Goal: Find specific page/section: Find specific page/section

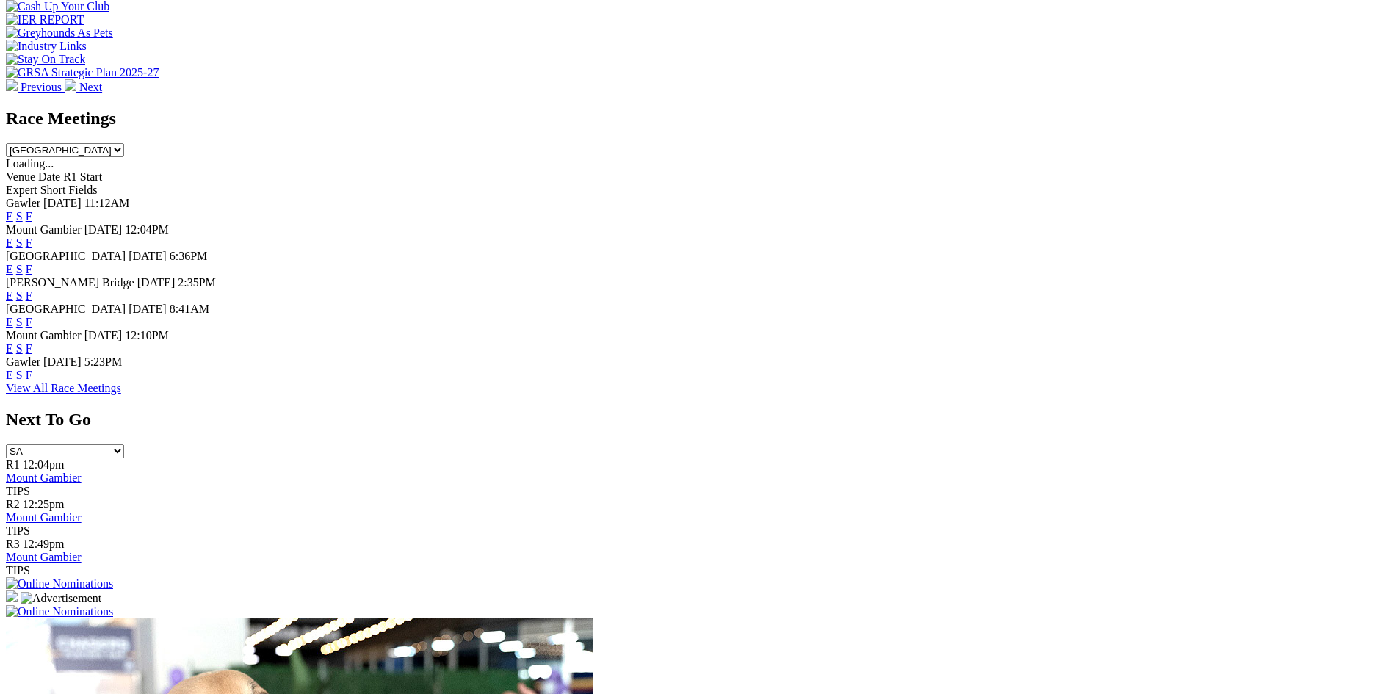
scroll to position [588, 0]
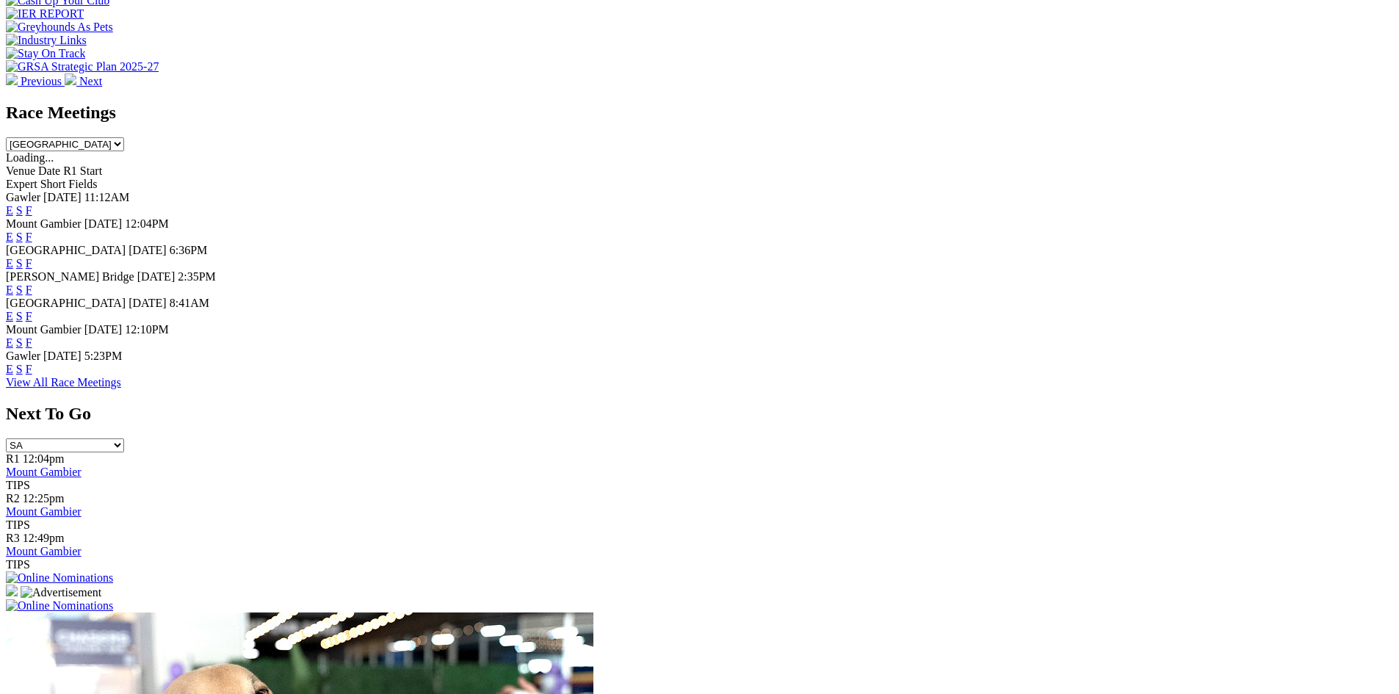
click at [32, 375] on link "F" at bounding box center [29, 369] width 7 height 12
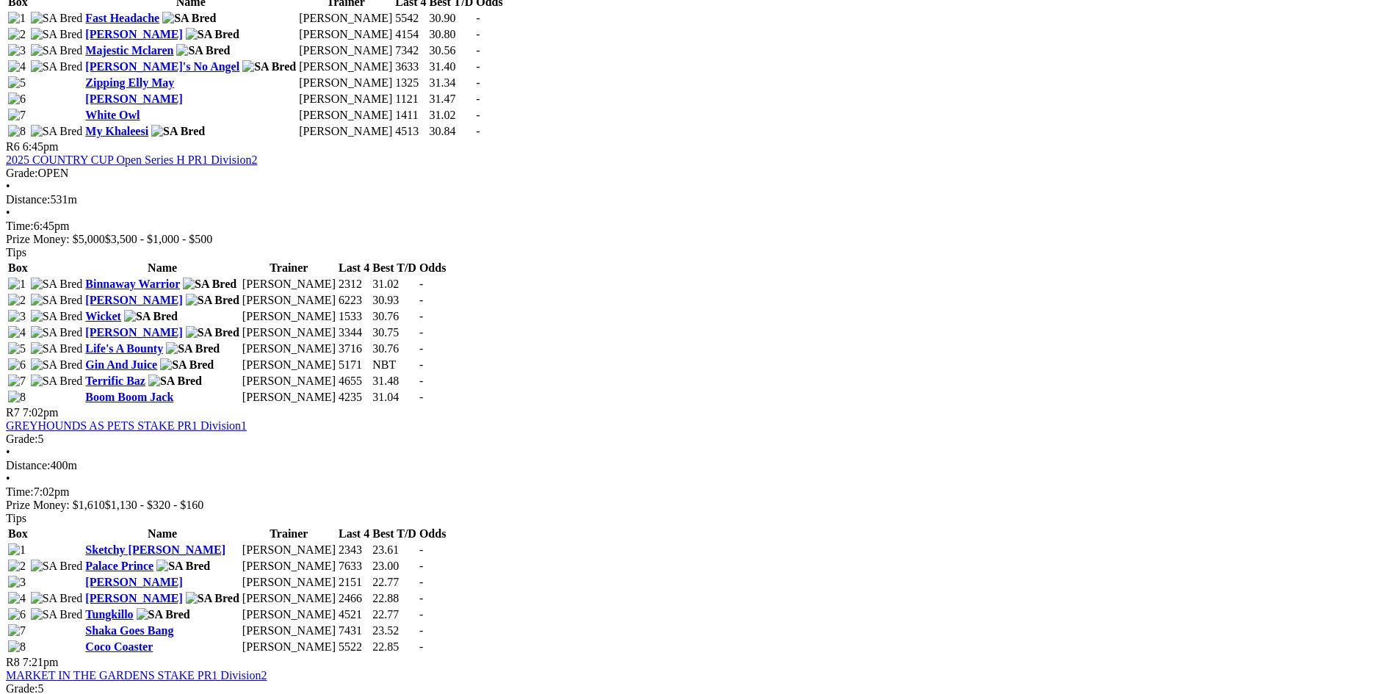
scroll to position [1983, 0]
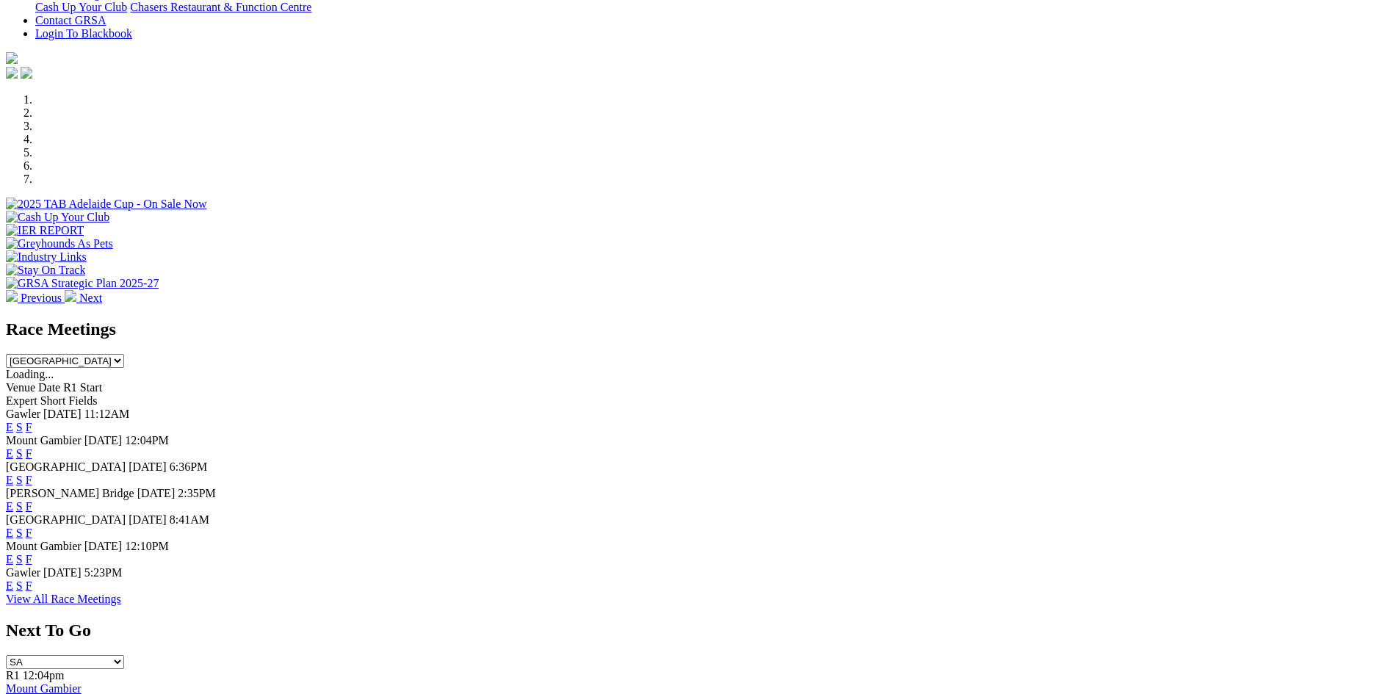
scroll to position [369, 0]
click at [32, 423] on link "F" at bounding box center [29, 429] width 7 height 12
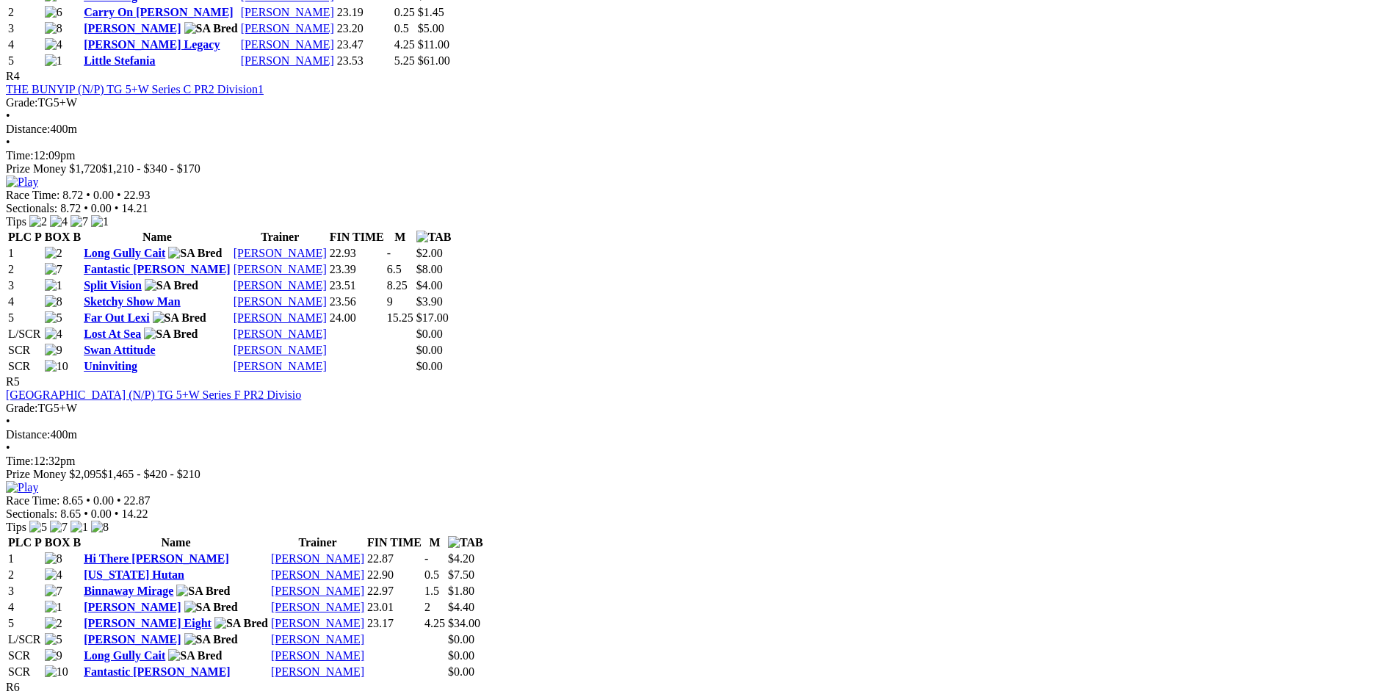
scroll to position [1396, 0]
